Goal: Task Accomplishment & Management: Complete application form

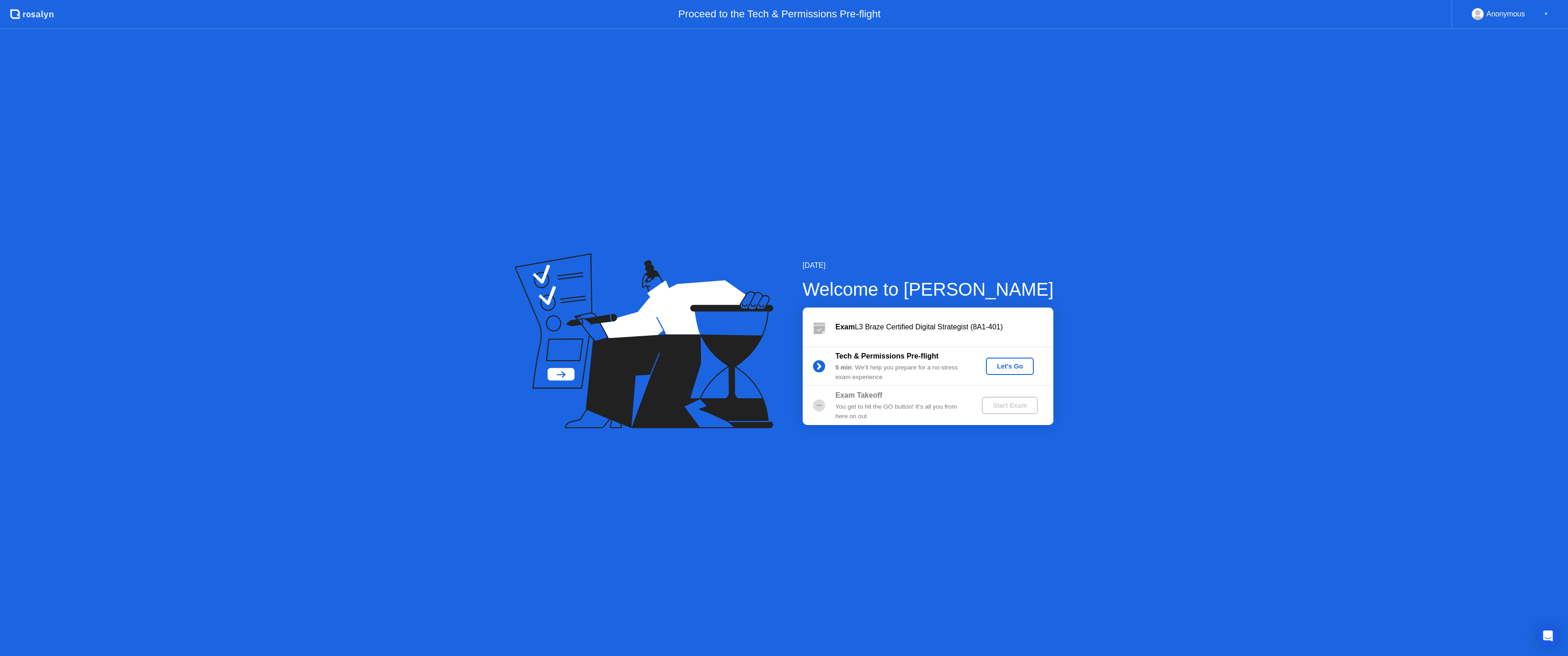
click at [1009, 363] on div "Let's Go" at bounding box center [1009, 367] width 40 height 7
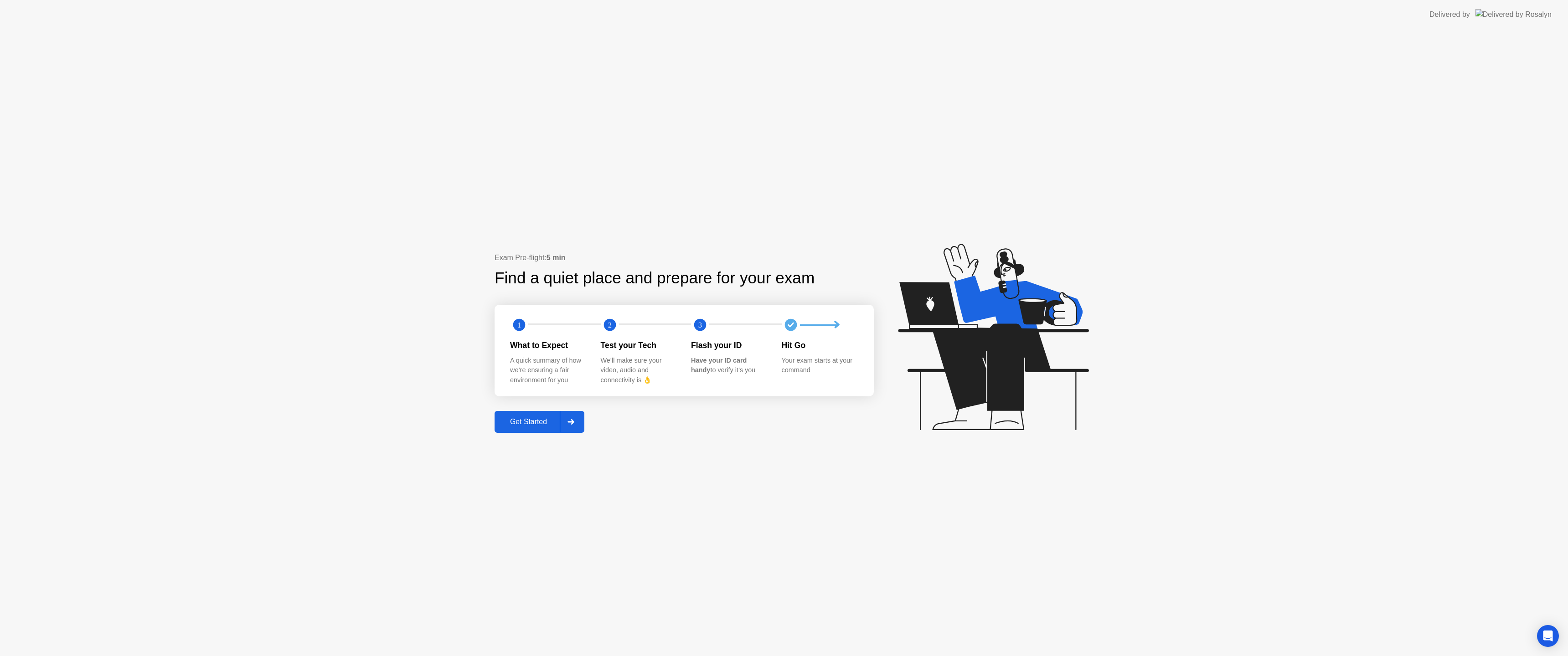
click at [532, 424] on div "Get Started" at bounding box center [528, 422] width 63 height 8
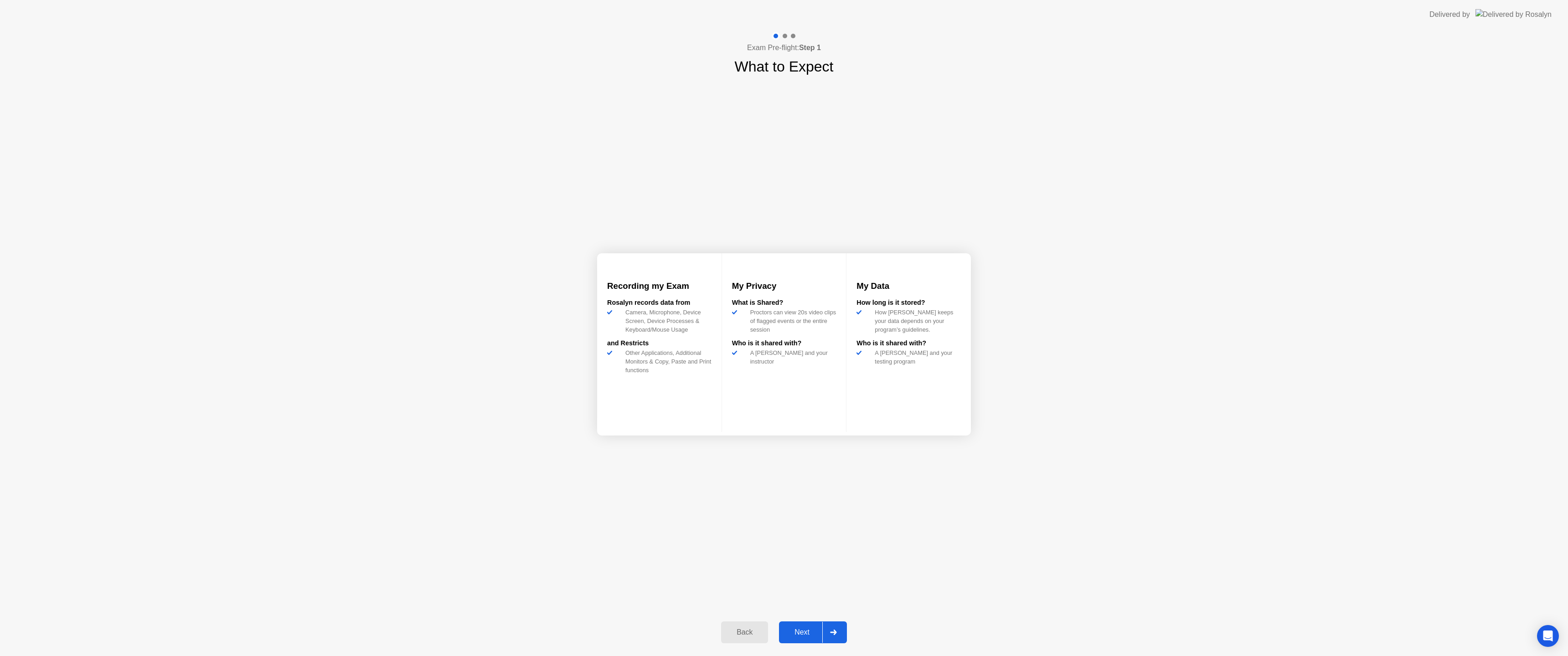
click at [797, 629] on div "Next" at bounding box center [801, 632] width 40 height 8
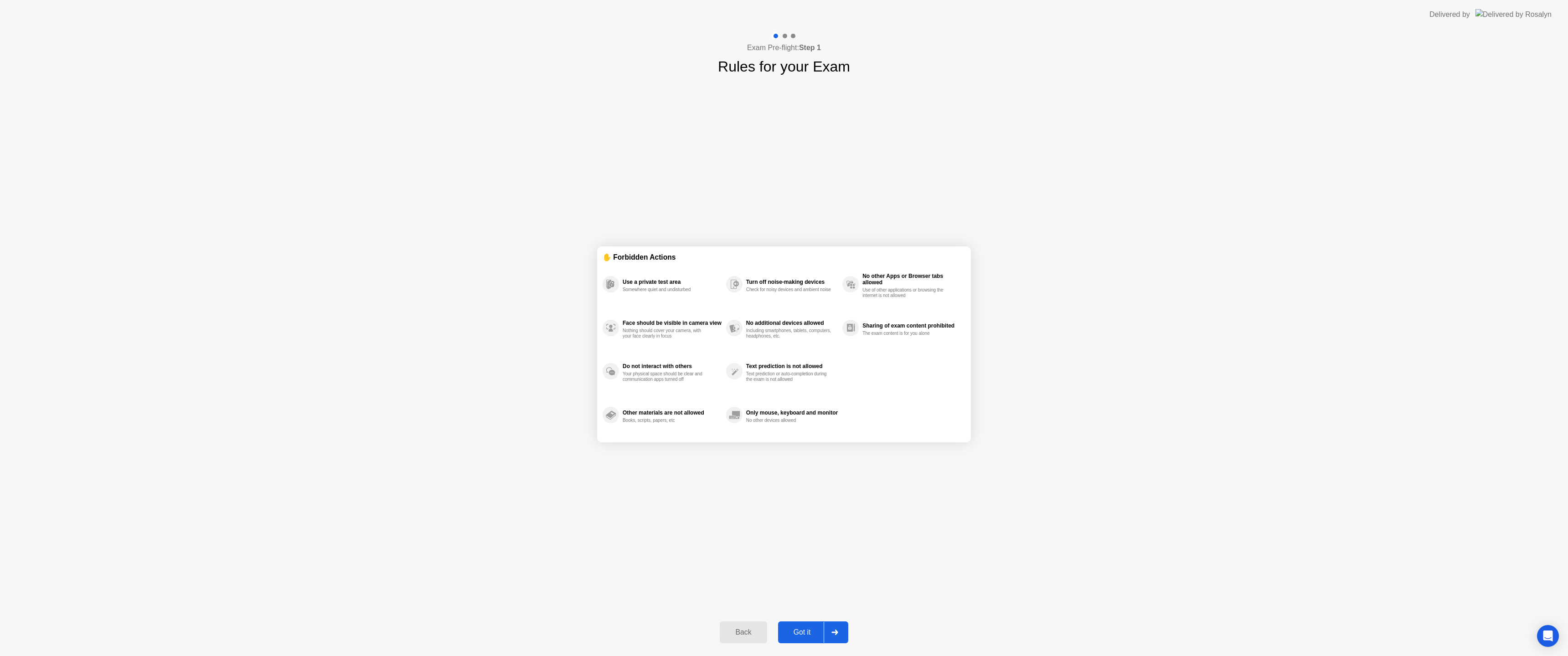
click at [797, 630] on div "Got it" at bounding box center [802, 632] width 43 height 8
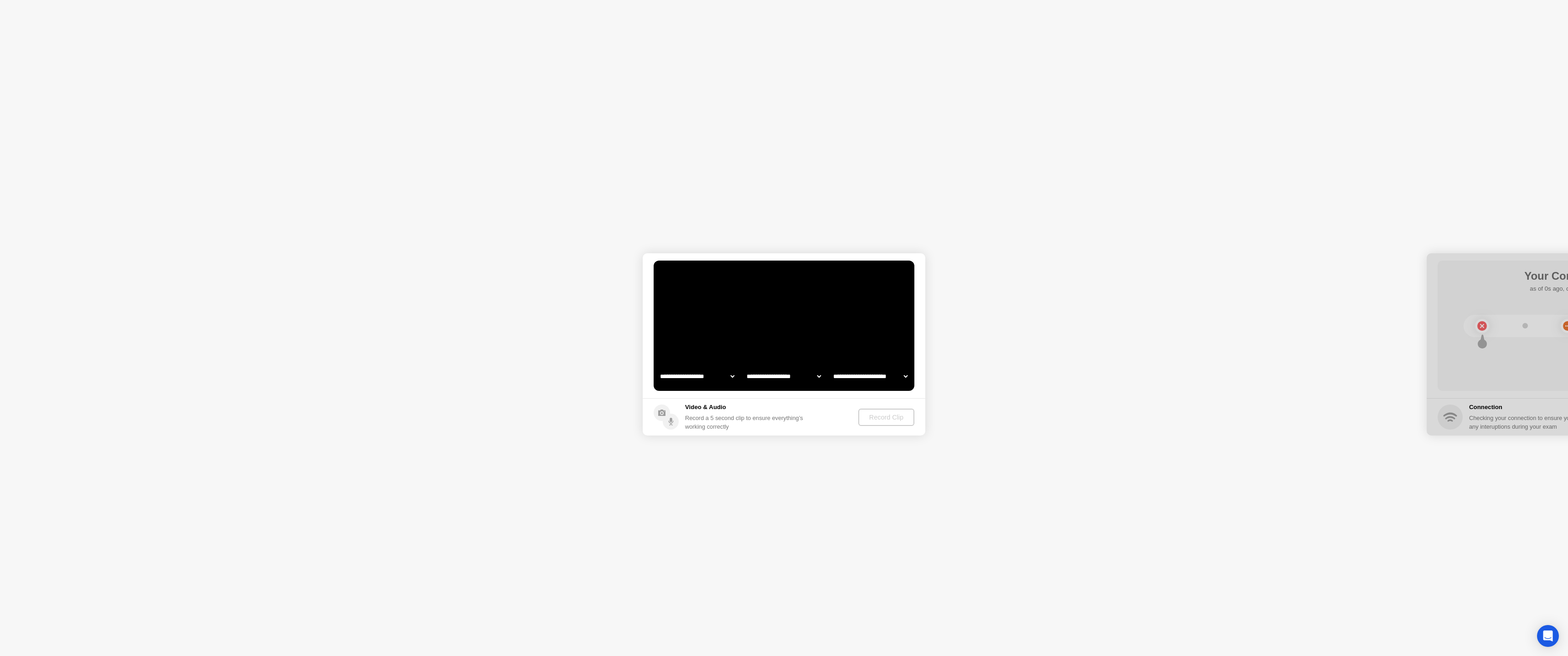
select select "**********"
select select "*******"
click at [896, 415] on div "Record Clip" at bounding box center [887, 417] width 49 height 7
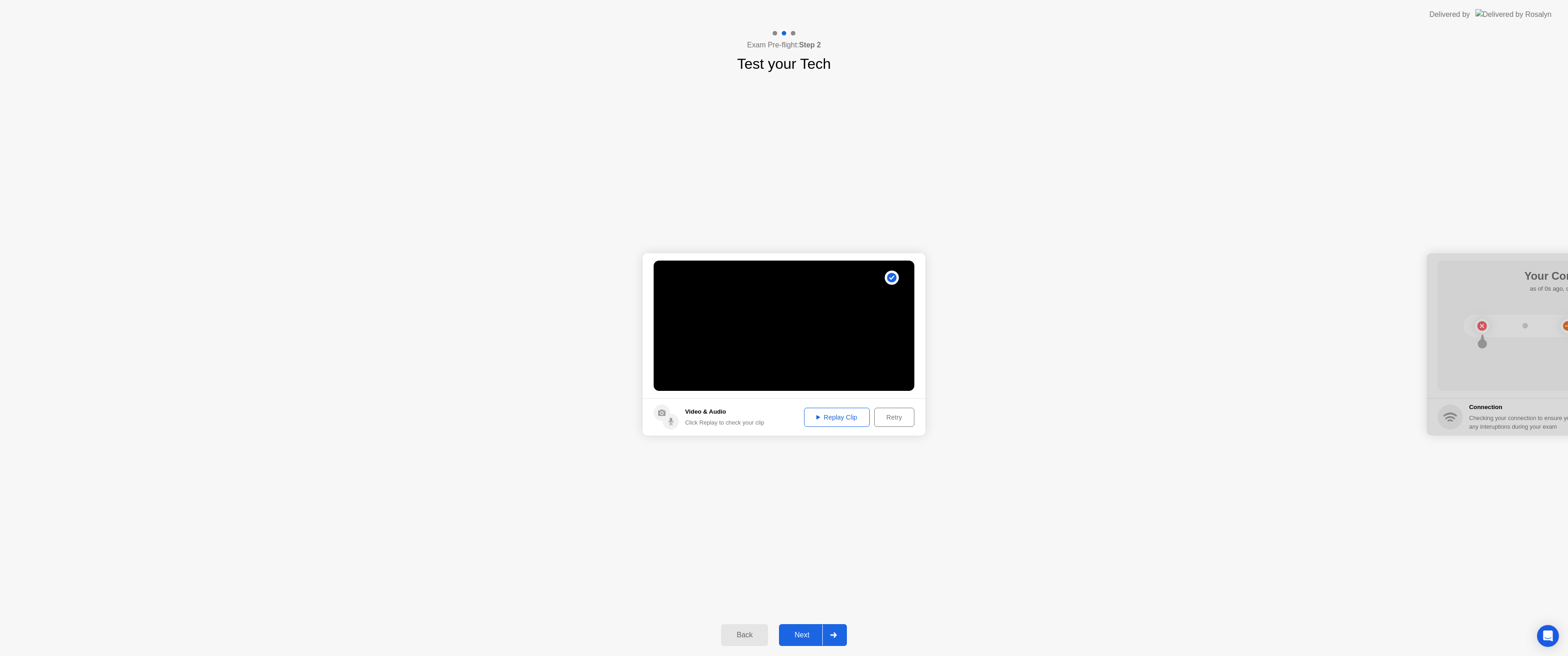
click at [806, 631] on div "Next" at bounding box center [801, 634] width 40 height 8
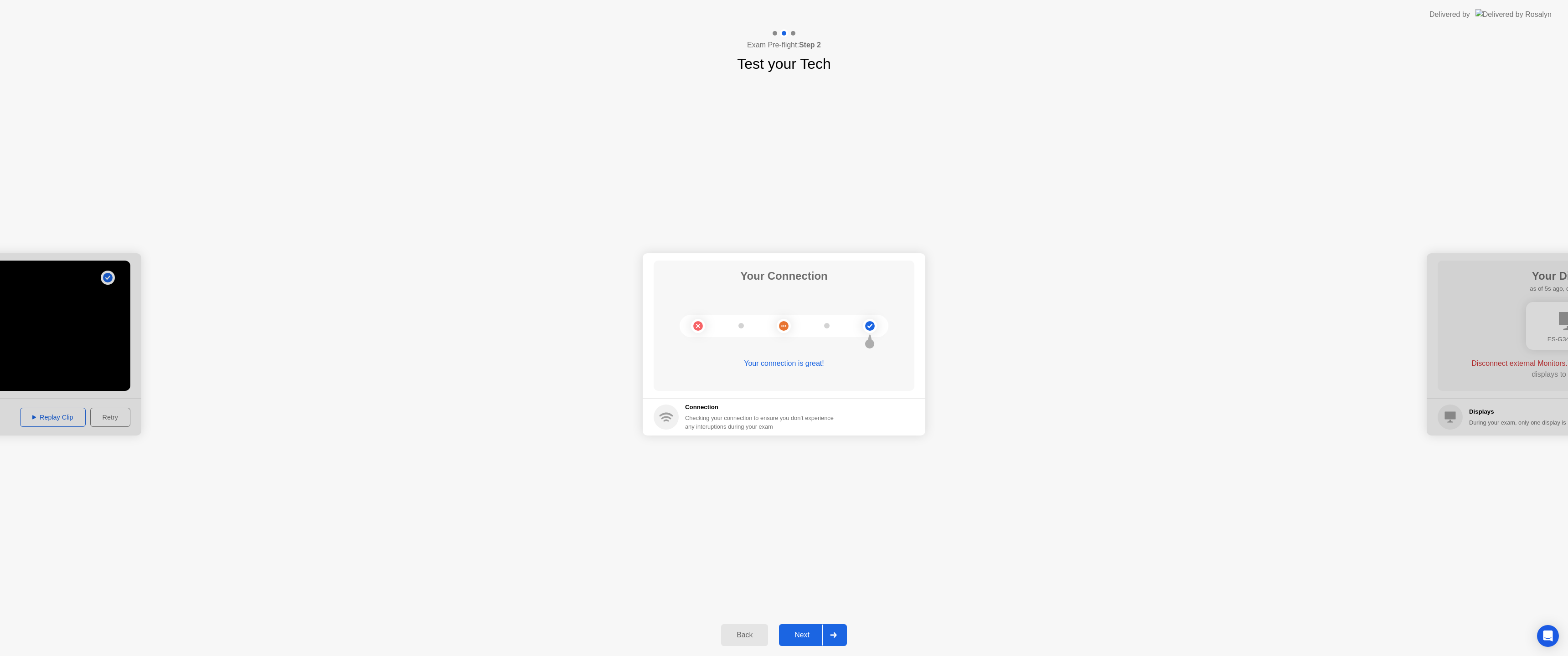
click at [804, 634] on div "Next" at bounding box center [801, 634] width 40 height 8
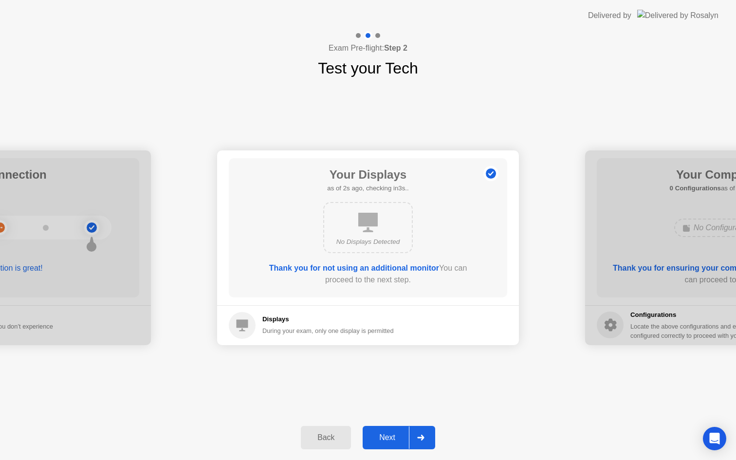
click at [392, 433] on div "Next" at bounding box center [387, 437] width 43 height 9
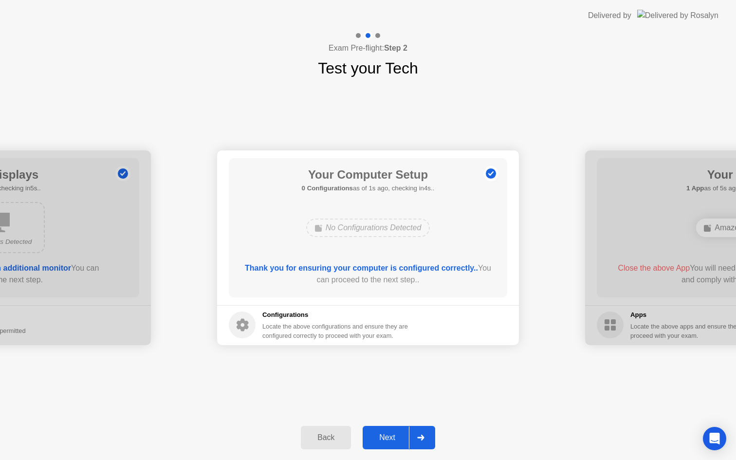
click at [392, 433] on div "Next" at bounding box center [387, 437] width 43 height 9
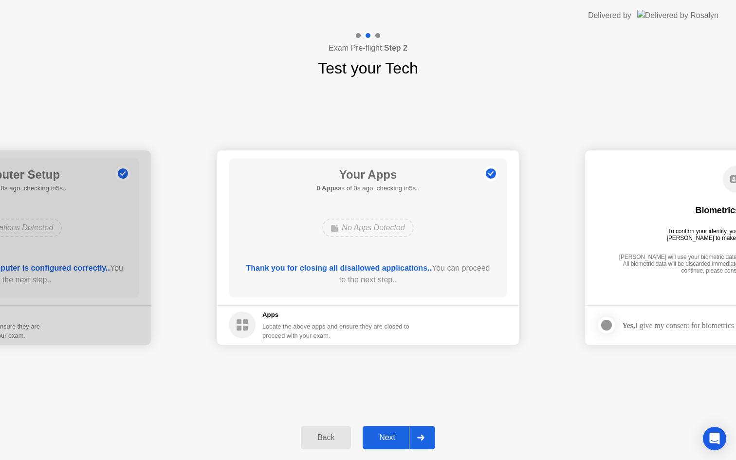
click at [381, 437] on div "Next" at bounding box center [387, 437] width 43 height 9
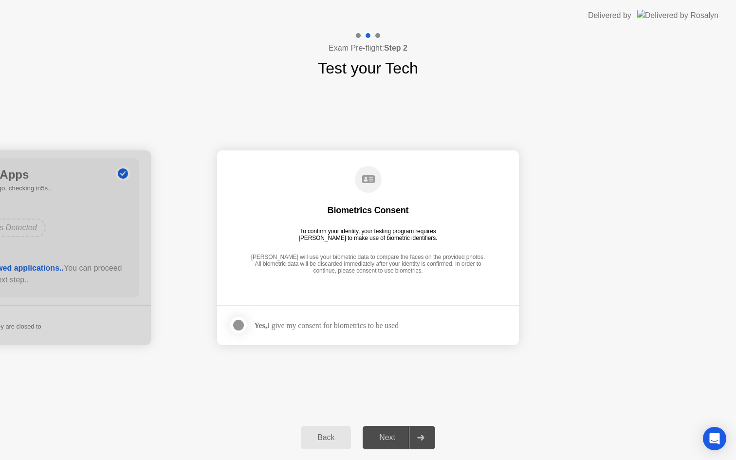
click at [262, 323] on strong "Yes," at bounding box center [260, 325] width 13 height 8
click at [234, 323] on div at bounding box center [239, 325] width 12 height 12
click at [386, 430] on button "Next" at bounding box center [399, 437] width 73 height 23
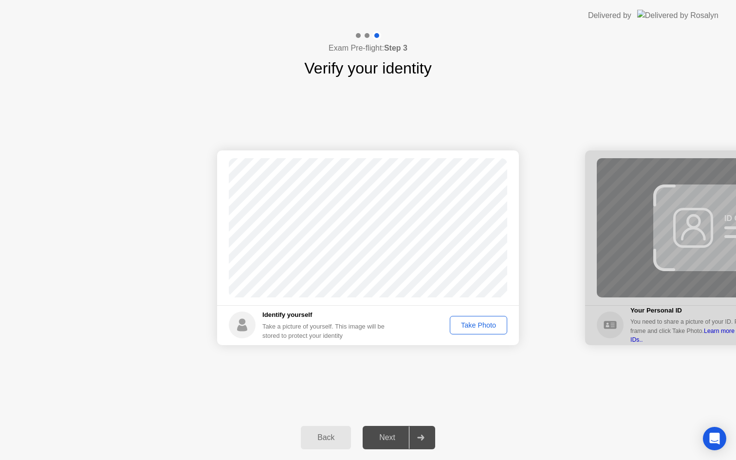
click at [476, 324] on div "Take Photo" at bounding box center [478, 325] width 51 height 8
click at [393, 433] on div "Next" at bounding box center [387, 437] width 43 height 9
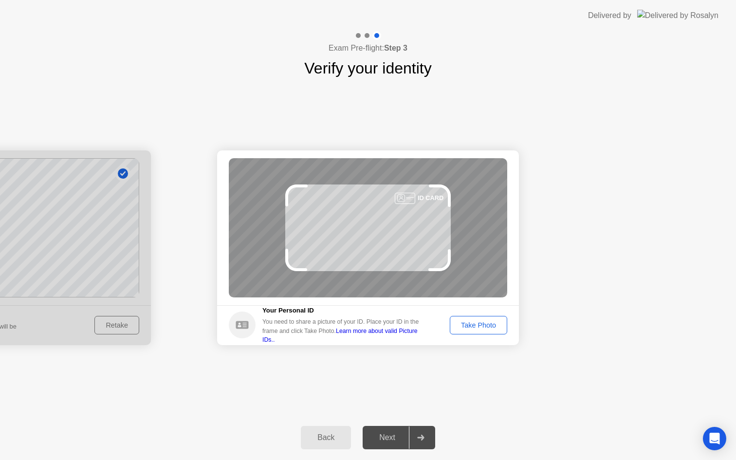
click at [481, 323] on div "Take Photo" at bounding box center [478, 325] width 51 height 8
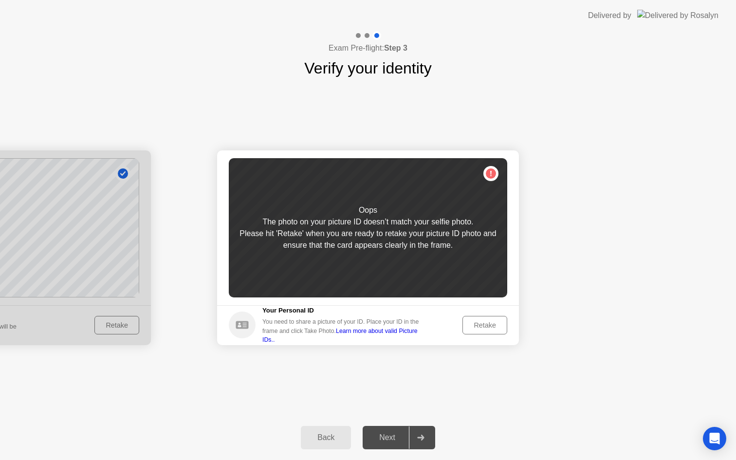
click at [480, 324] on div "Retake" at bounding box center [485, 325] width 38 height 8
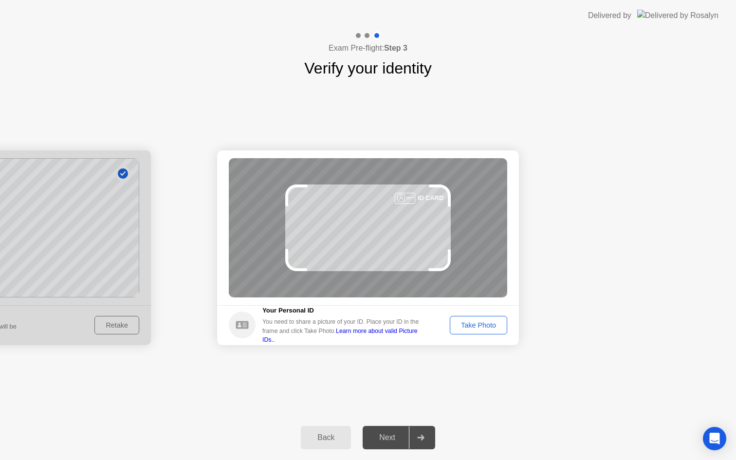
click at [473, 323] on div "Take Photo" at bounding box center [478, 325] width 51 height 8
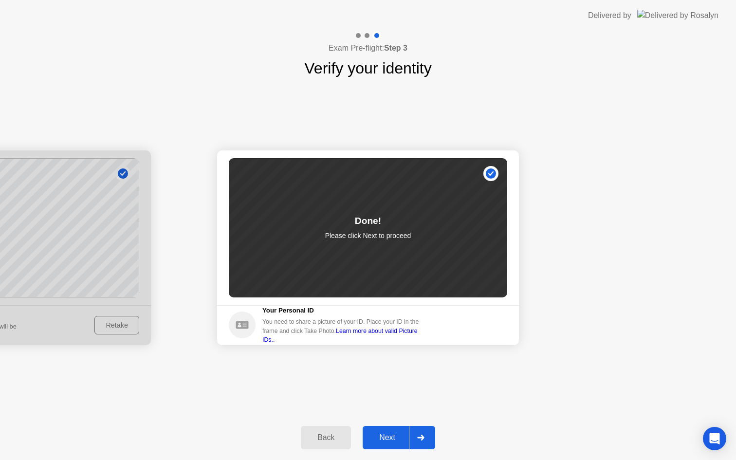
click at [384, 433] on div "Next" at bounding box center [387, 437] width 43 height 9
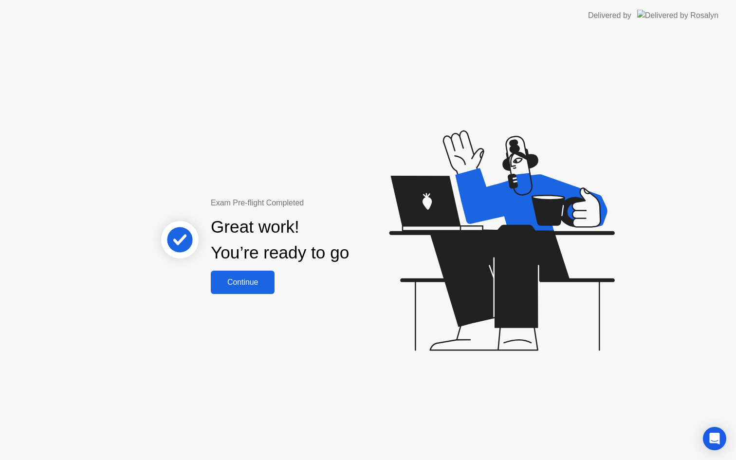
click at [245, 266] on div "Great work! You’re ready to go" at bounding box center [280, 240] width 263 height 62
click at [239, 278] on div "Continue" at bounding box center [243, 282] width 58 height 9
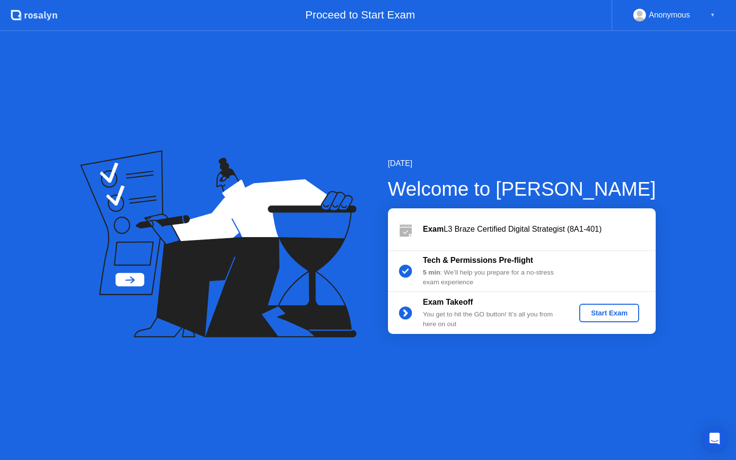
click at [612, 307] on button "Start Exam" at bounding box center [609, 313] width 60 height 19
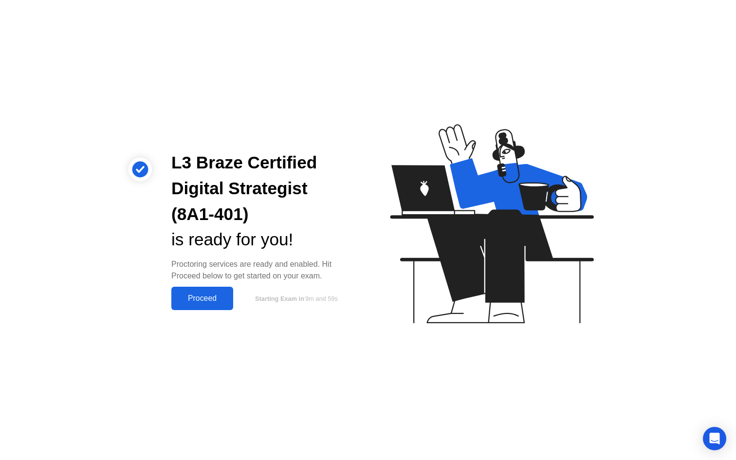
click at [207, 295] on div "Proceed" at bounding box center [202, 298] width 56 height 9
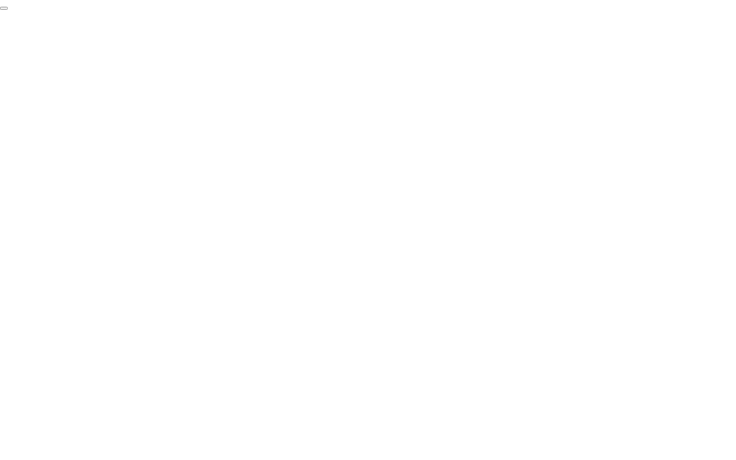
click div "End Proctoring Session"
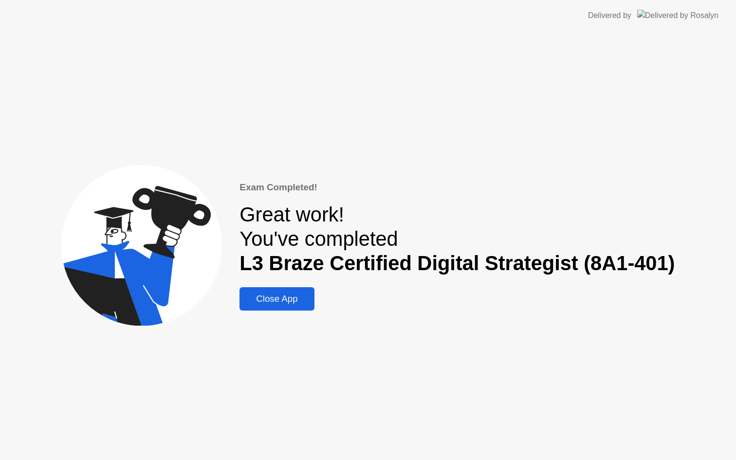
click at [279, 300] on div "Close App" at bounding box center [276, 299] width 69 height 11
